Goal: Book appointment/travel/reservation

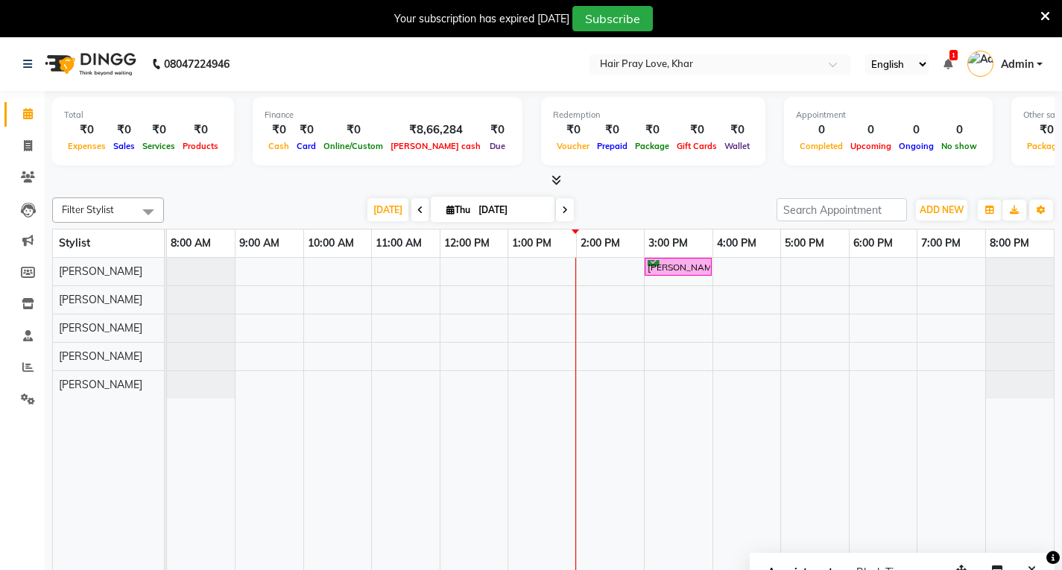
click at [803, 258] on div "[PERSON_NAME], TK01, 03:00 PM-04:00 PM, Hair - Hair Cut - Vans" at bounding box center [610, 425] width 887 height 334
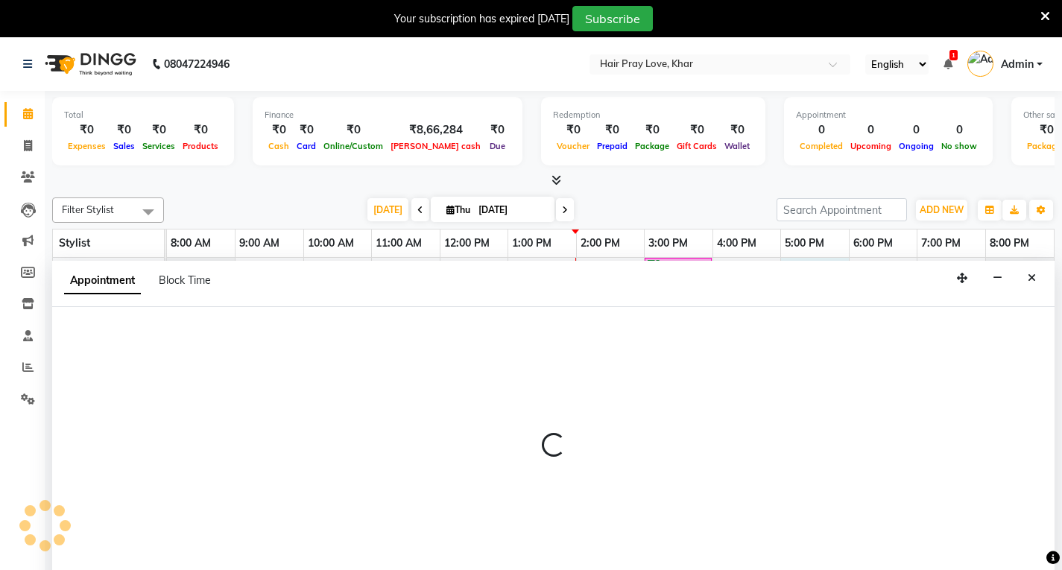
scroll to position [37, 0]
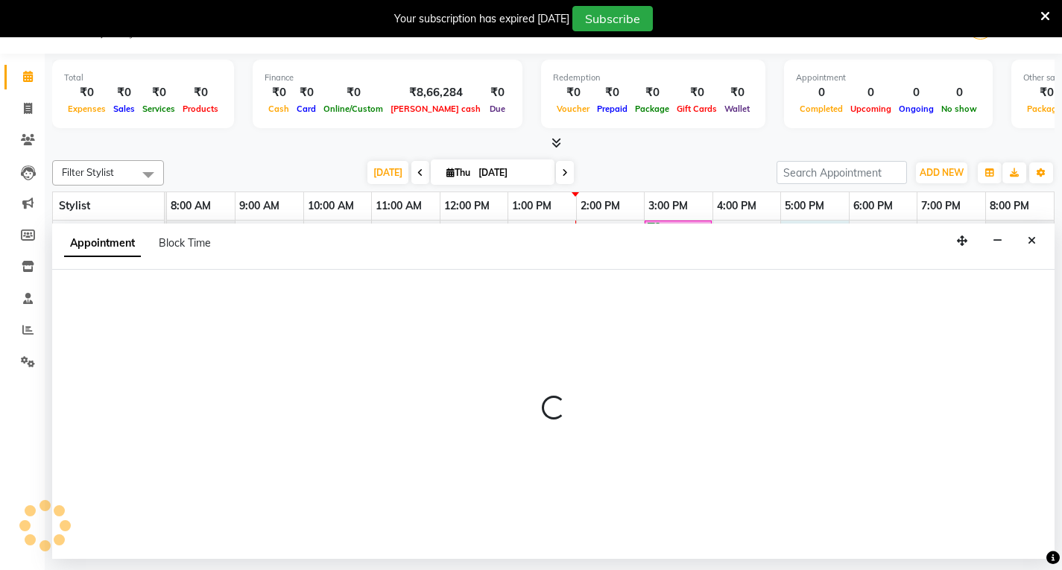
select select "54376"
select select "1020"
select select "tentative"
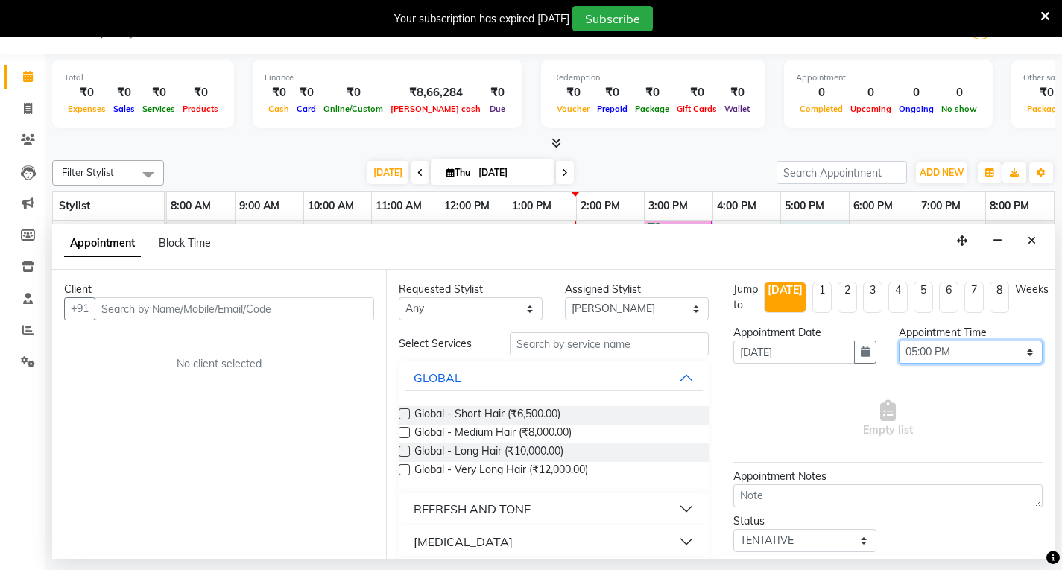
click at [967, 349] on select "Select 09:00 AM 09:15 AM 09:30 AM 09:45 AM 10:00 AM 10:15 AM 10:30 AM 10:45 AM …" at bounding box center [971, 352] width 144 height 23
select select "1050"
click at [899, 341] on select "Select 09:00 AM 09:15 AM 09:30 AM 09:45 AM 10:00 AM 10:15 AM 10:30 AM 10:45 AM …" at bounding box center [971, 352] width 144 height 23
click at [300, 323] on div "Client +91 No client selected" at bounding box center [219, 414] width 334 height 289
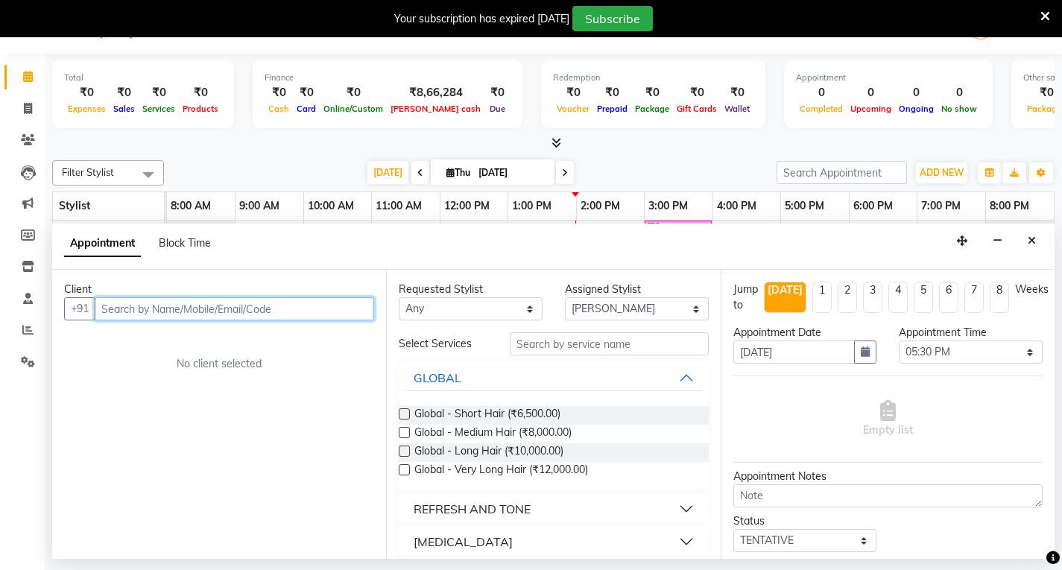
click at [307, 300] on input "text" at bounding box center [234, 308] width 279 height 23
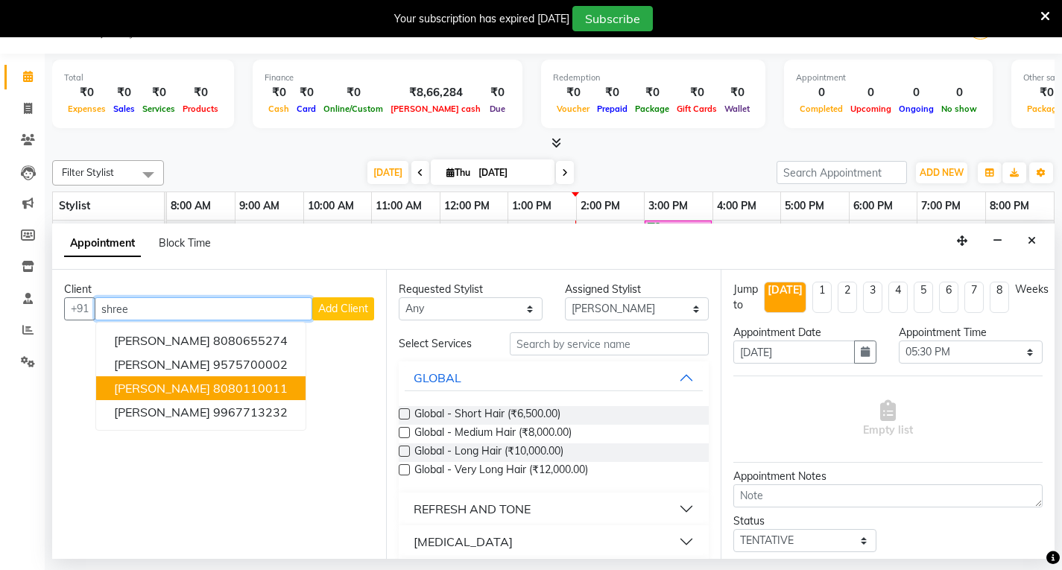
click at [278, 382] on ngb-highlight "8080110011" at bounding box center [250, 388] width 75 height 15
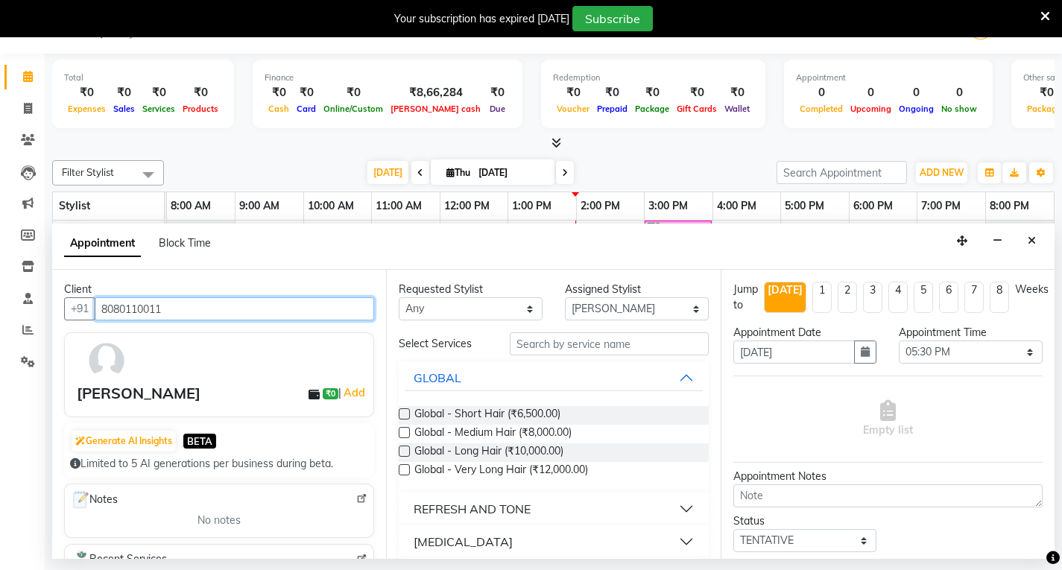
type input "8080110011"
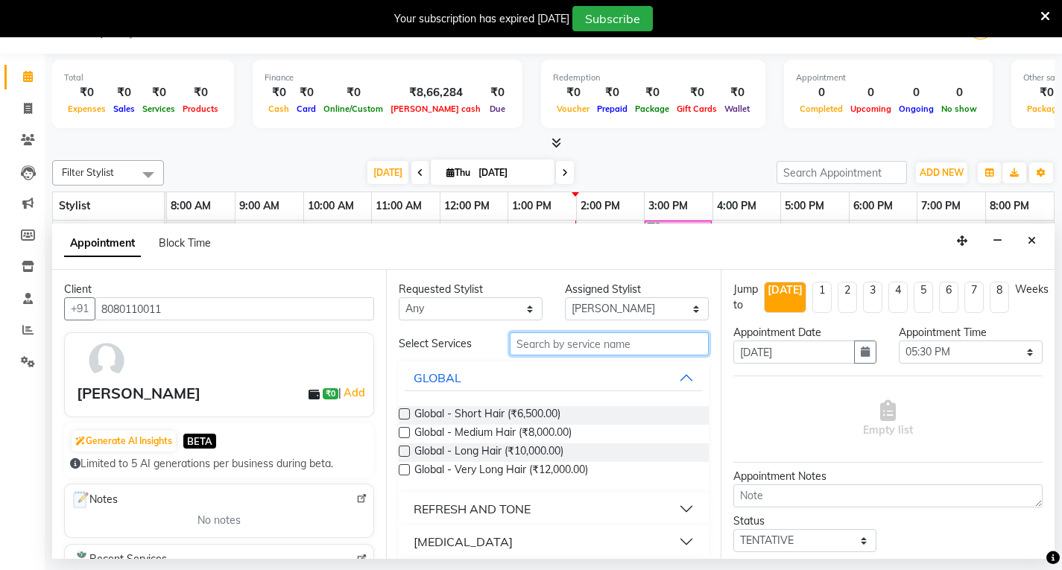
click at [597, 347] on input "text" at bounding box center [609, 343] width 199 height 23
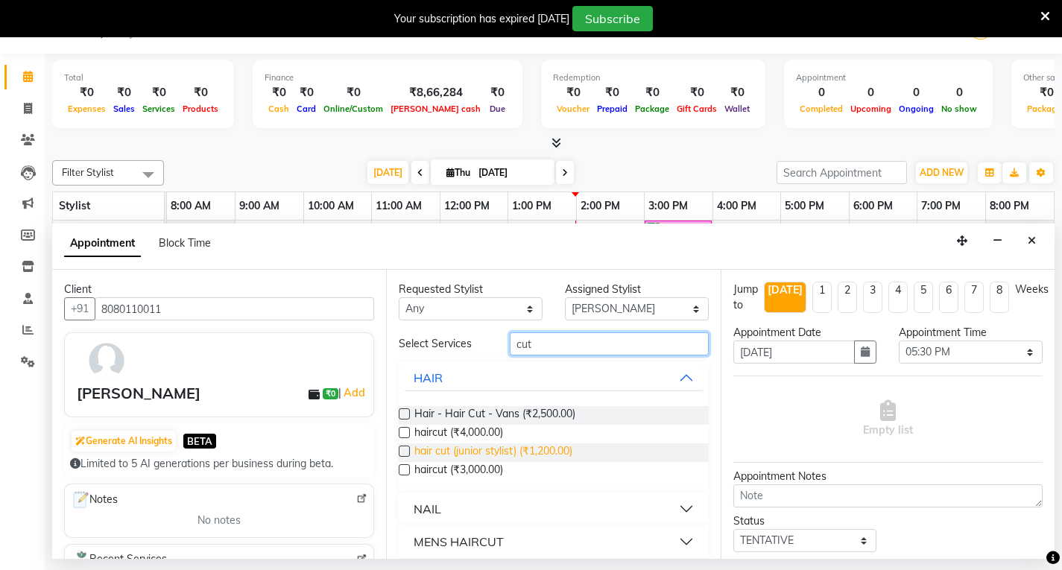
type input "cut"
click at [561, 445] on span "hair cut (junior stylist) (₹1,200.00)" at bounding box center [493, 452] width 158 height 19
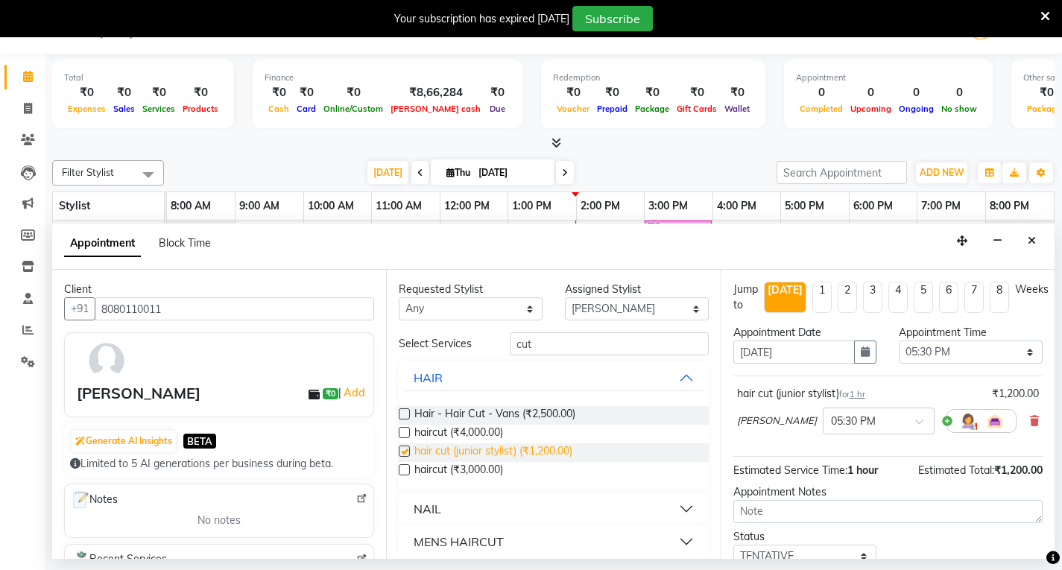
checkbox input "false"
click at [574, 415] on span "Hair - Hair Cut - Vans (₹2,500.00)" at bounding box center [494, 415] width 161 height 19
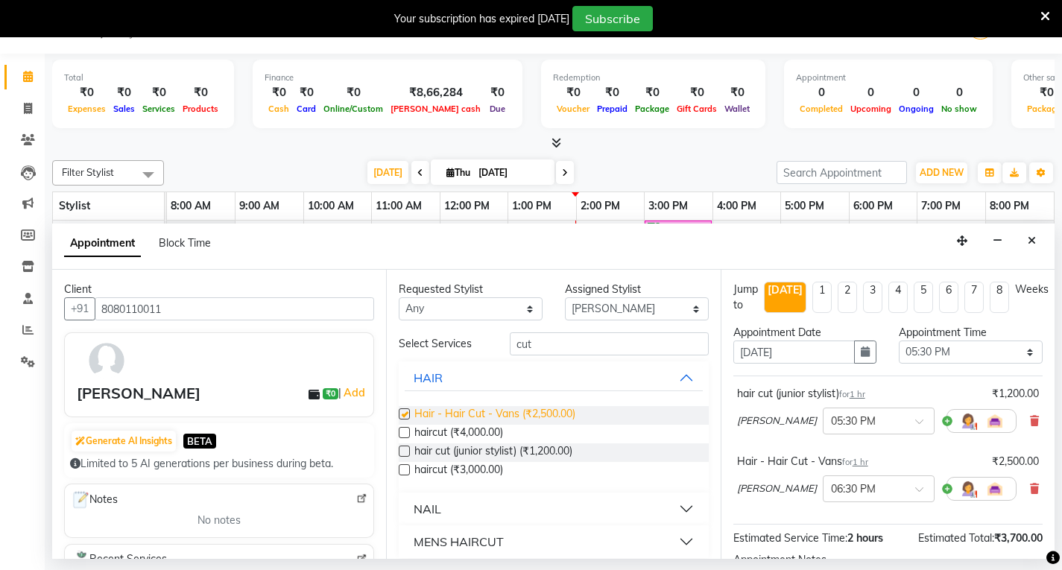
checkbox input "false"
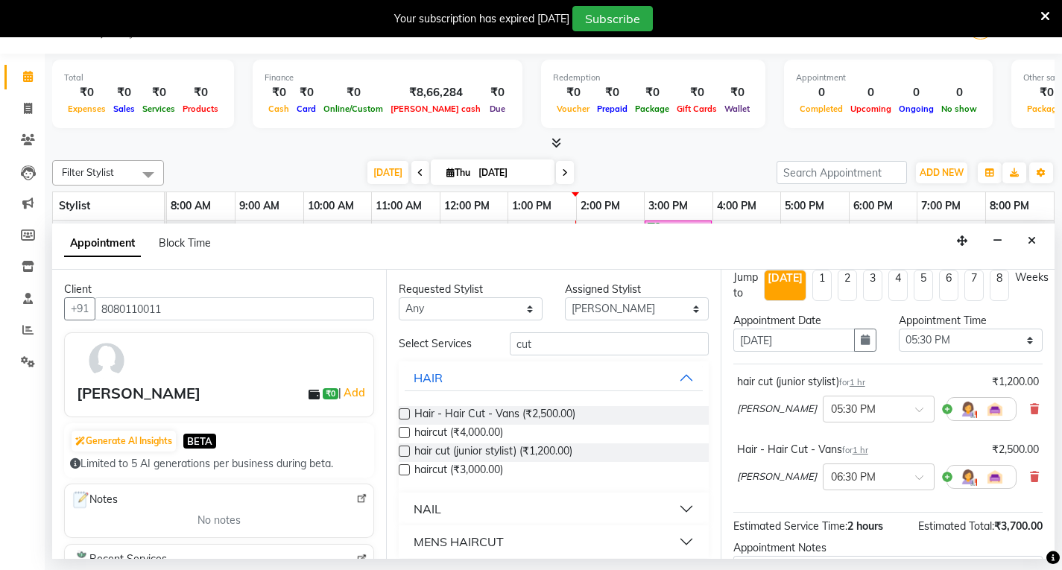
scroll to position [0, 0]
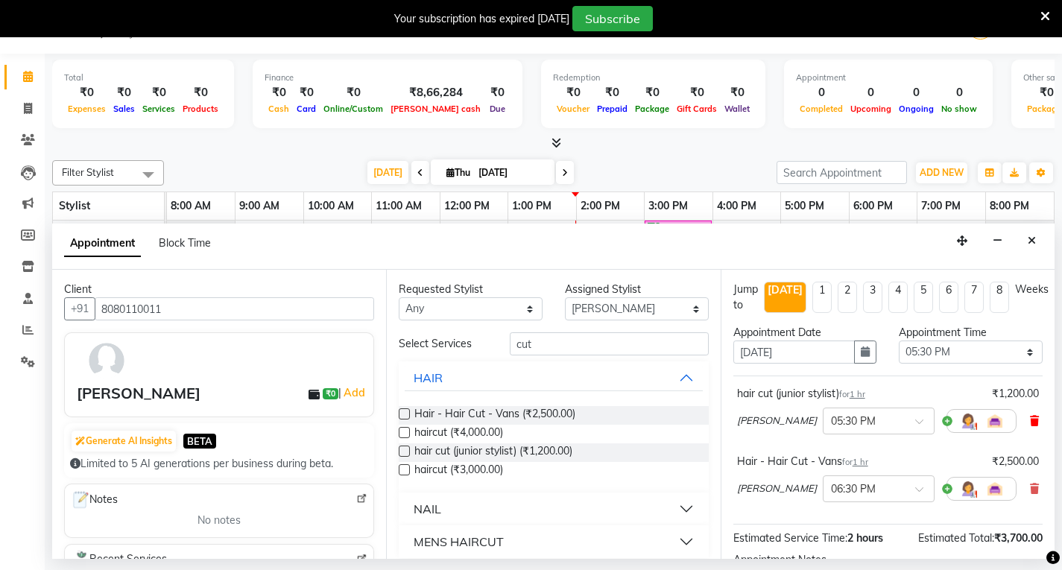
click at [1030, 416] on icon at bounding box center [1034, 421] width 9 height 10
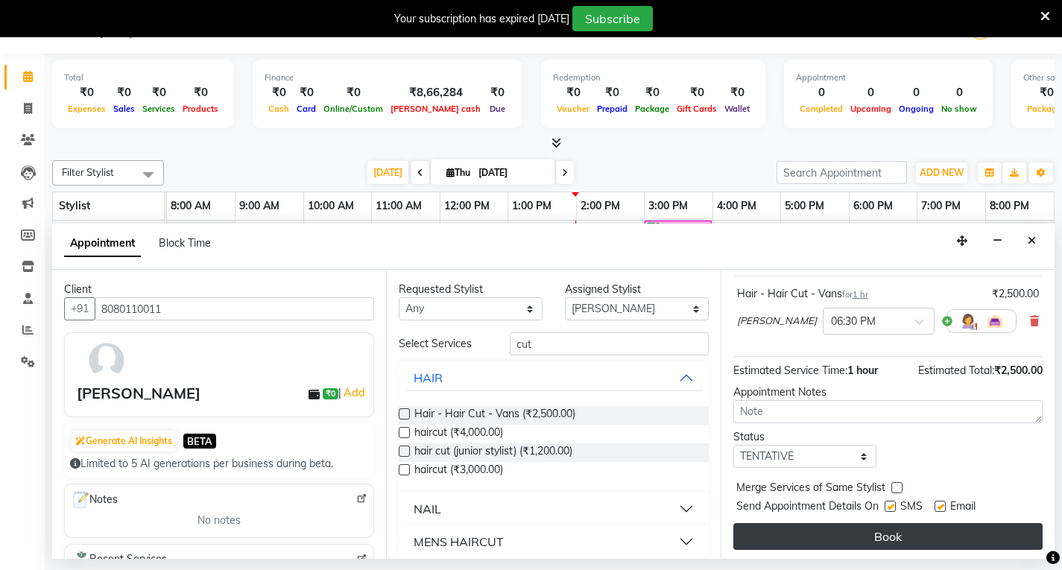
scroll to position [105, 0]
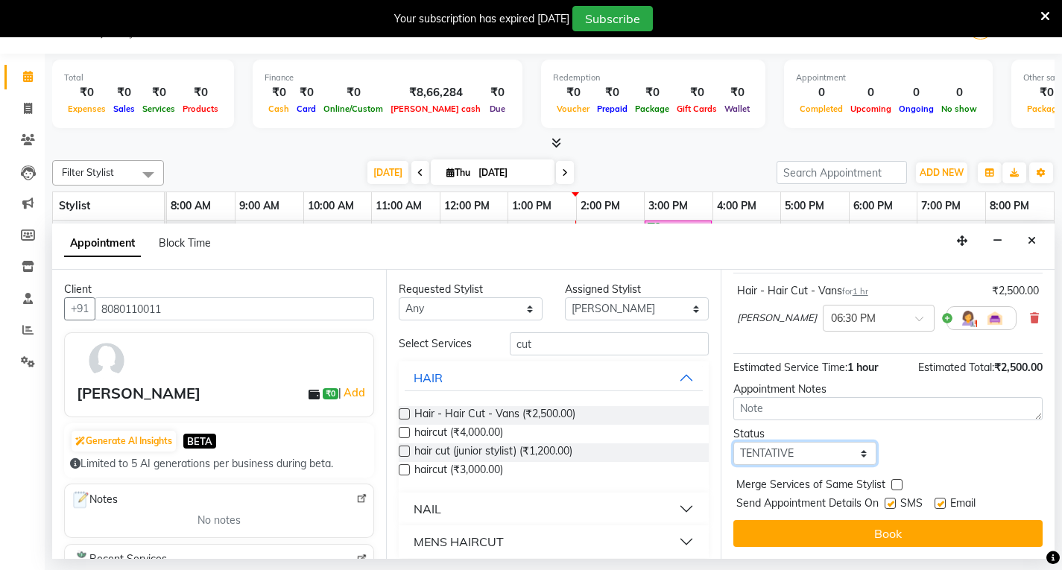
click at [771, 454] on select "Select TENTATIVE CONFIRM CHECK-IN UPCOMING" at bounding box center [805, 453] width 144 height 23
select select "confirm booking"
click at [733, 442] on select "Select TENTATIVE CONFIRM CHECK-IN UPCOMING" at bounding box center [805, 453] width 144 height 23
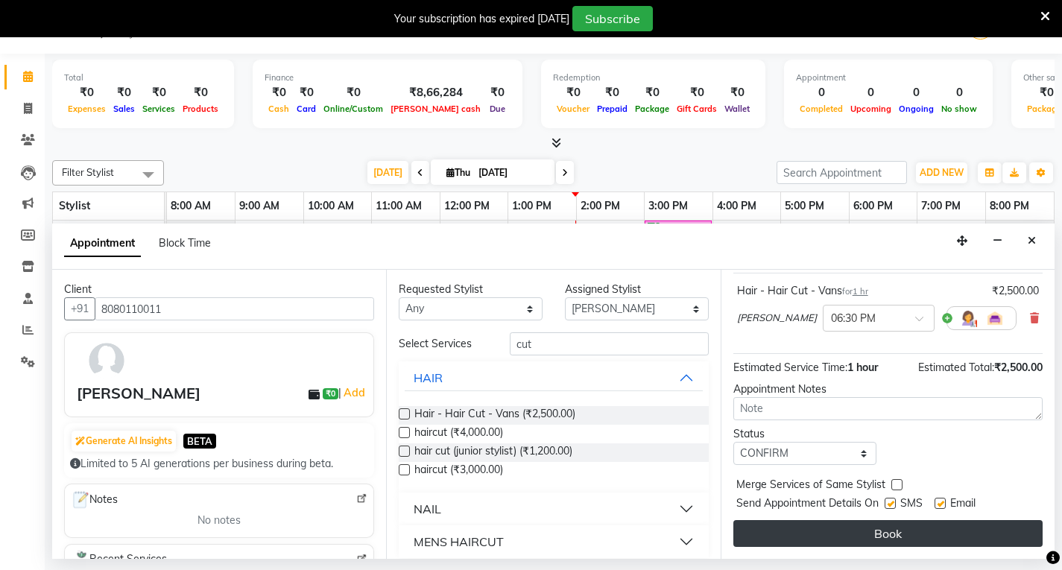
click at [771, 533] on button "Book" at bounding box center [887, 533] width 309 height 27
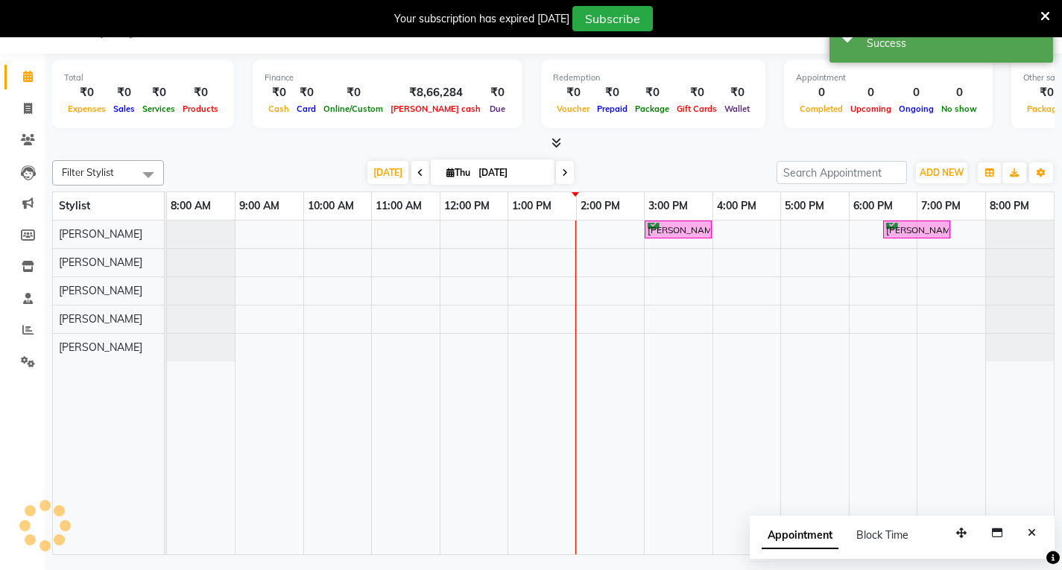
scroll to position [0, 0]
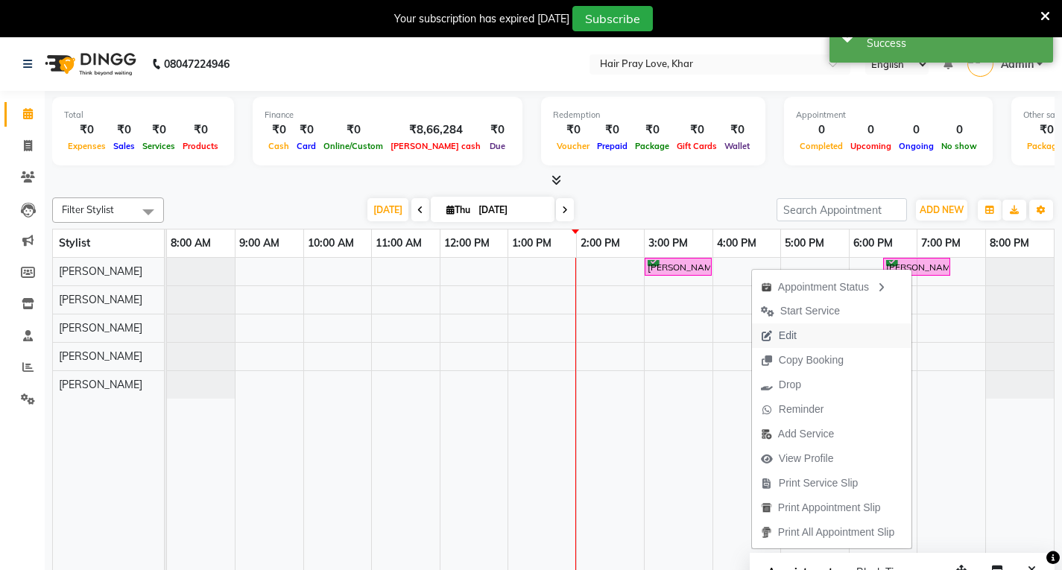
click at [803, 335] on button "Edit" at bounding box center [831, 335] width 159 height 25
select select "tentative"
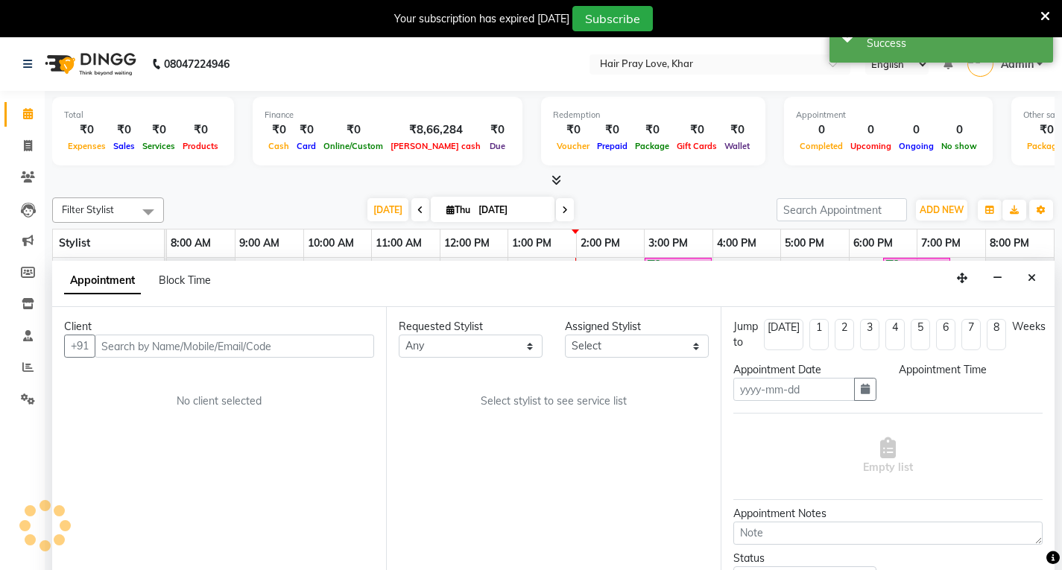
type input "[DATE]"
select select "54376"
select select "confirm booking"
select select "1110"
select select "3442"
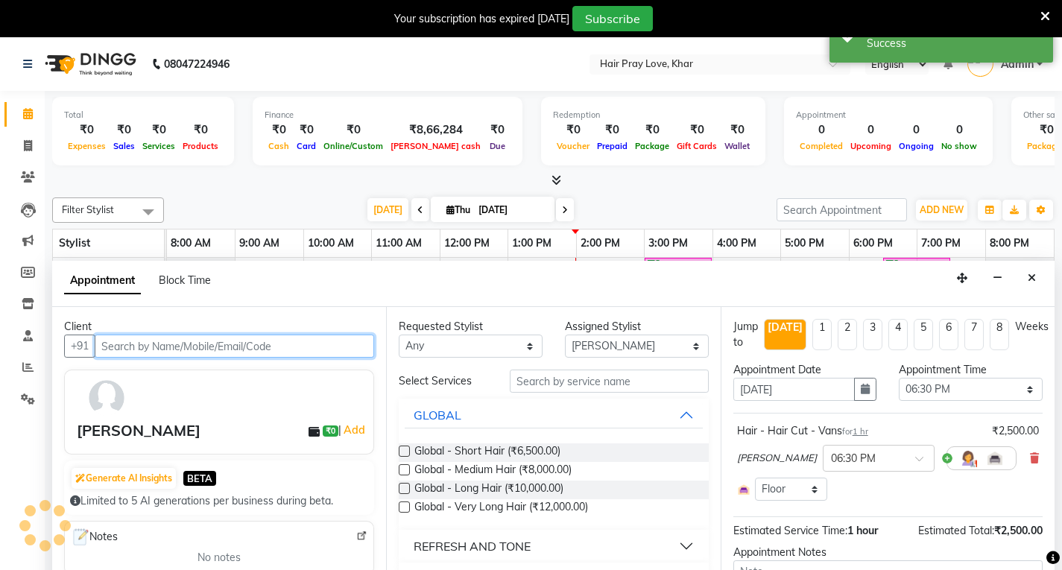
scroll to position [37, 0]
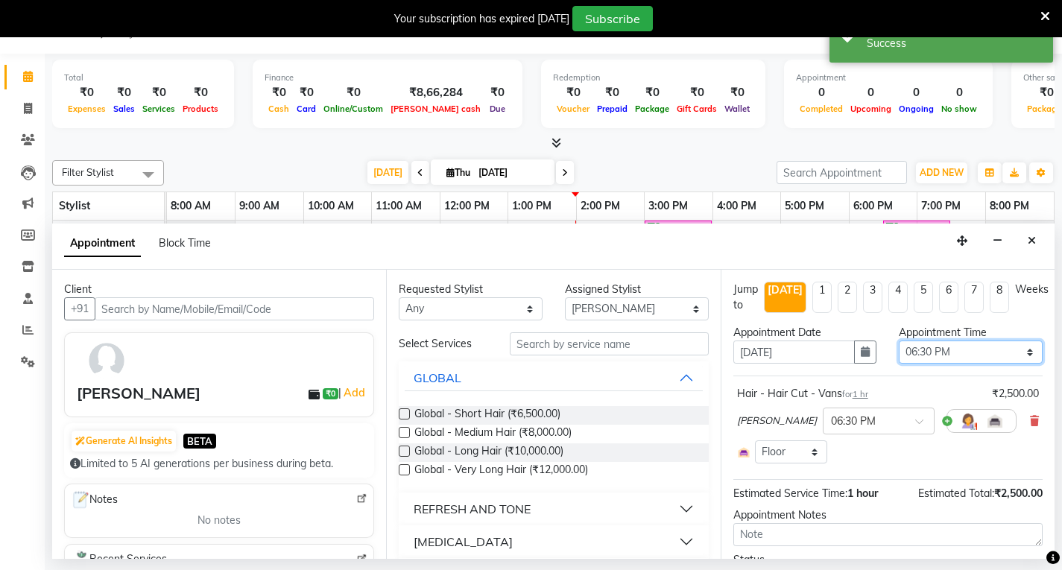
click at [919, 349] on select "Select 09:00 AM 09:15 AM 09:30 AM 09:45 AM 10:00 AM 10:15 AM 10:30 AM 10:45 AM …" at bounding box center [971, 352] width 144 height 23
select select "1050"
click at [899, 341] on select "Select 09:00 AM 09:15 AM 09:30 AM 09:45 AM 10:00 AM 10:15 AM 10:30 AM 10:45 AM …" at bounding box center [971, 352] width 144 height 23
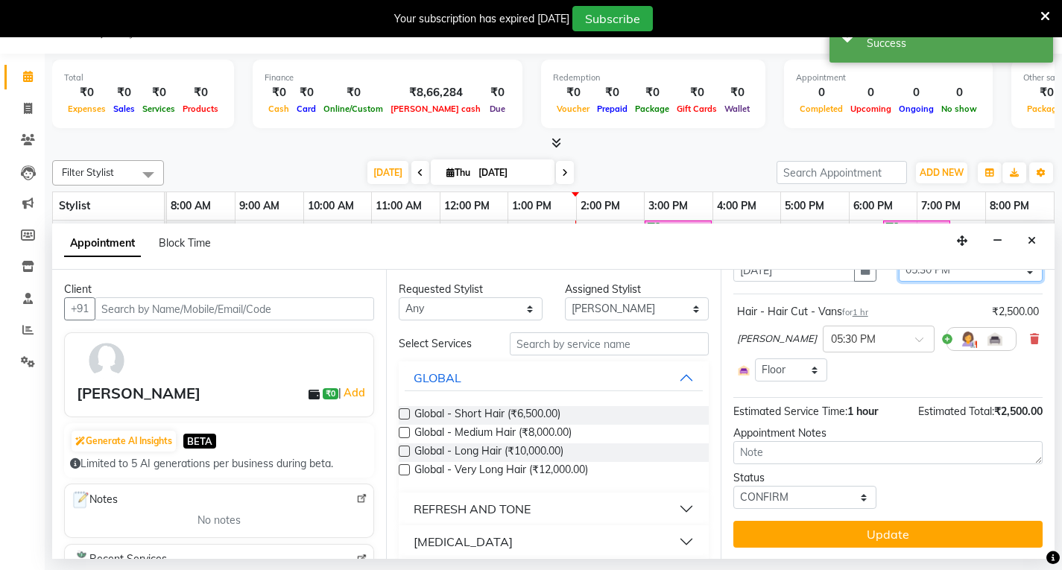
scroll to position [85, 0]
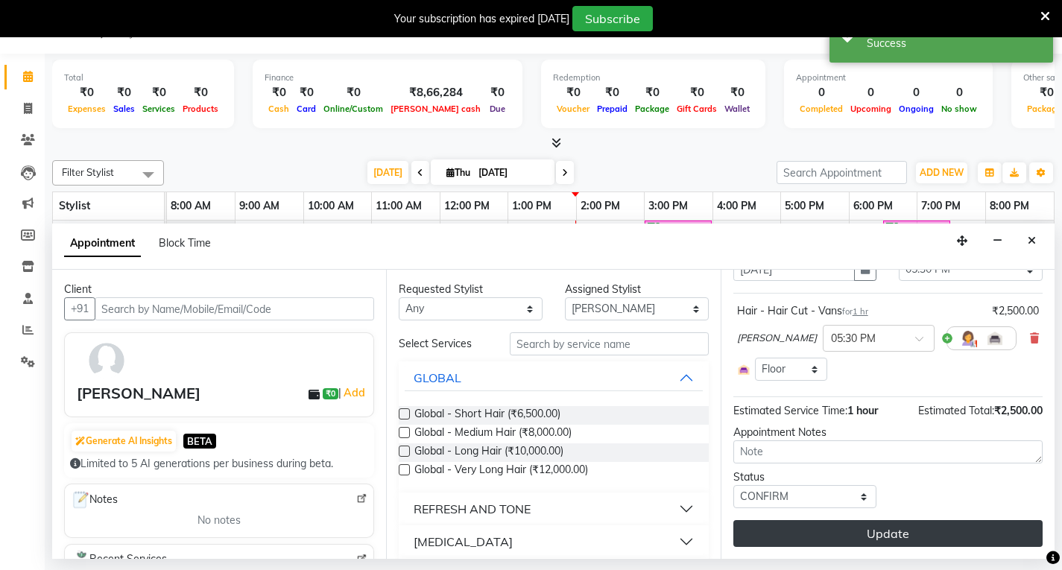
click at [844, 541] on button "Update" at bounding box center [887, 533] width 309 height 27
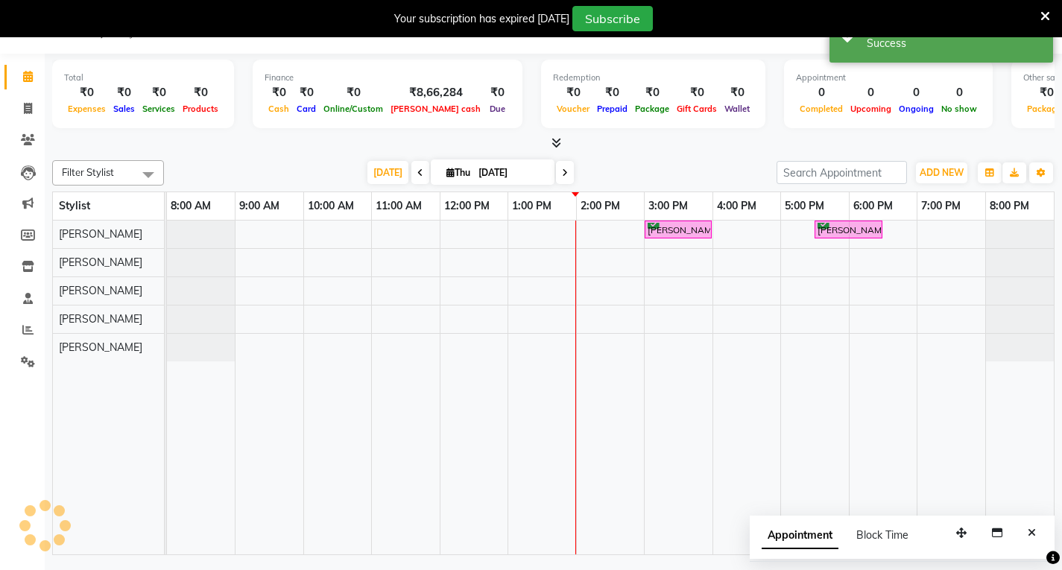
scroll to position [0, 0]
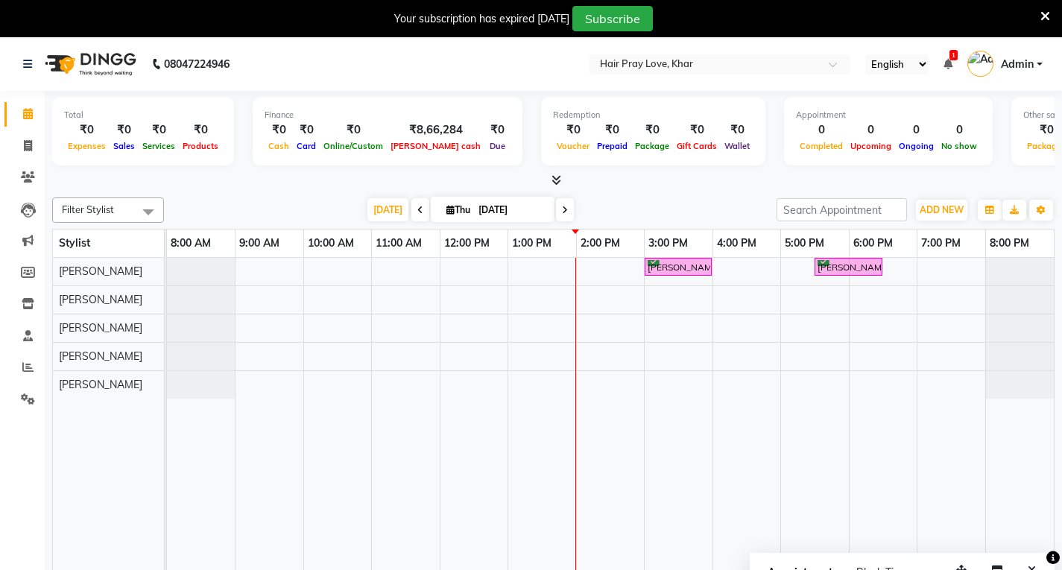
click at [1008, 442] on td at bounding box center [1019, 425] width 69 height 334
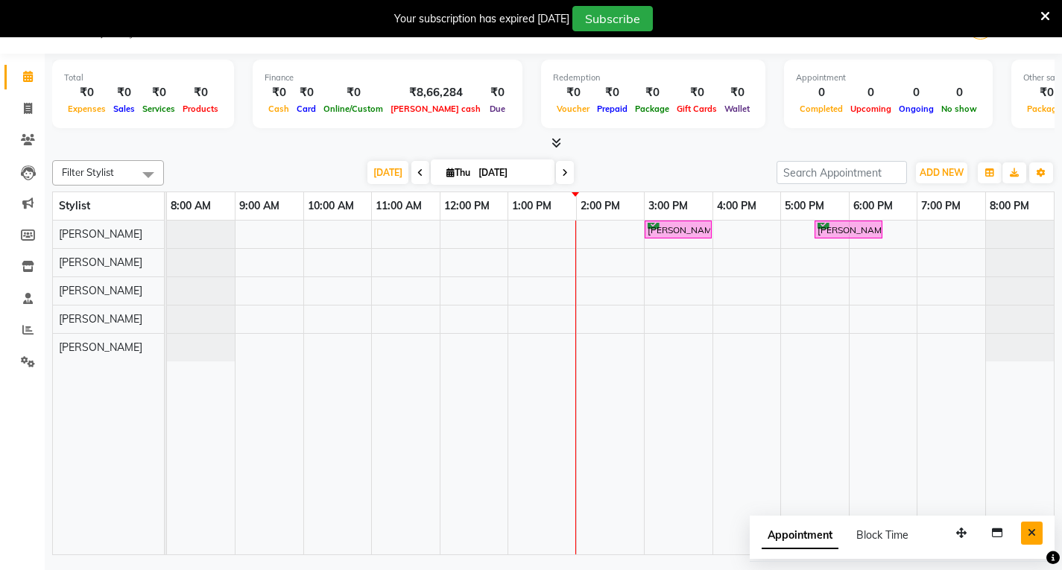
click at [1039, 527] on button "Close" at bounding box center [1032, 533] width 22 height 23
